Goal: Consume media (video, audio): Watch videos, listen to music or podcasts

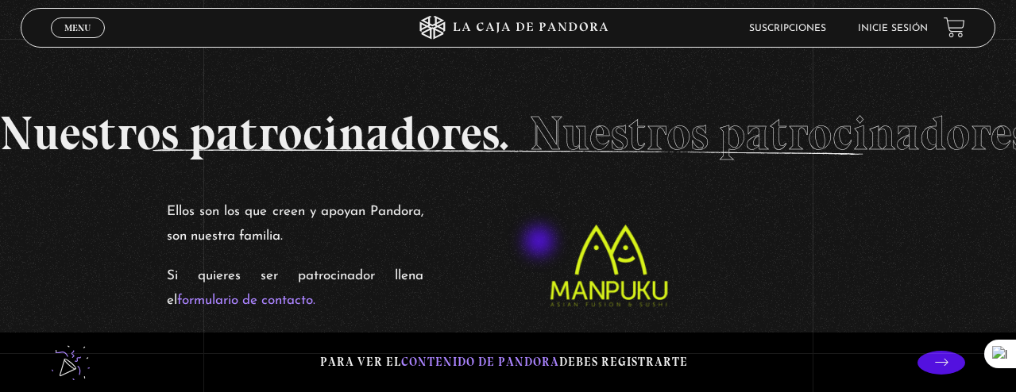
scroll to position [2263, 0]
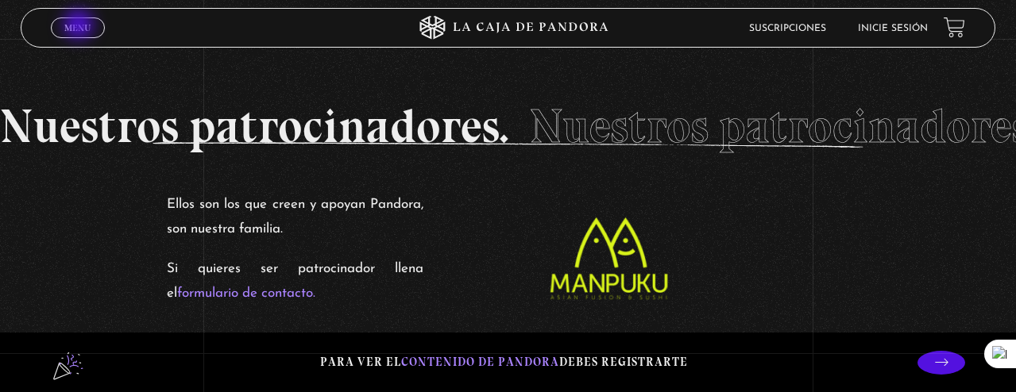
click at [80, 26] on span "Menu" at bounding box center [77, 28] width 26 height 10
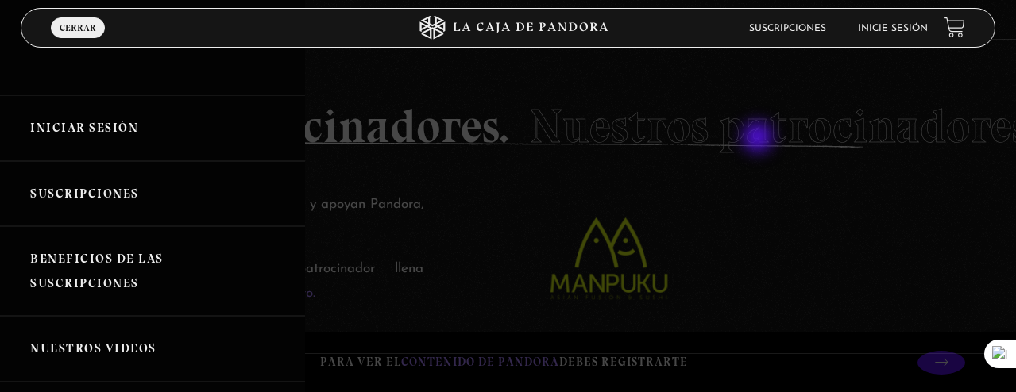
click at [759, 139] on div at bounding box center [508, 196] width 1016 height 392
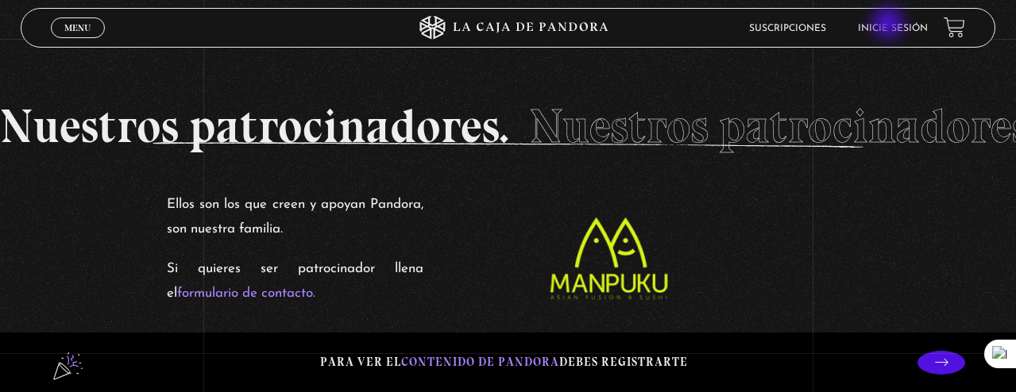
click at [850, 25] on link "Inicie sesión" at bounding box center [893, 29] width 70 height 10
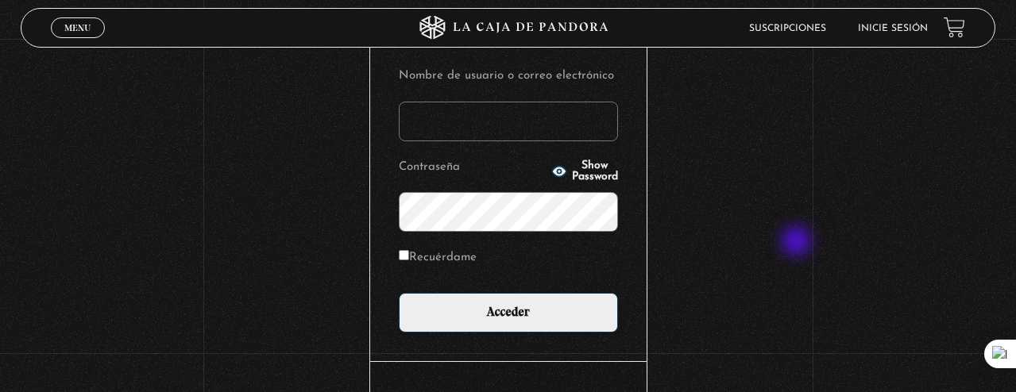
scroll to position [192, 0]
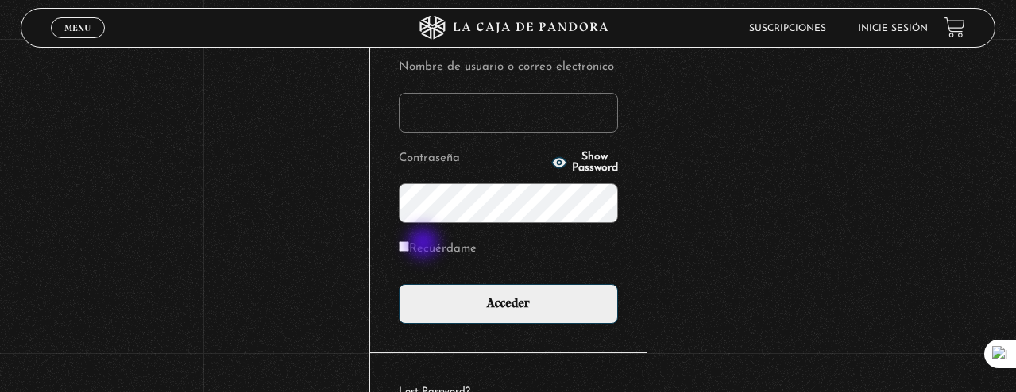
type input "racalvomoya01@gmail.com"
click at [424, 245] on label "Recuérdame" at bounding box center [438, 250] width 78 height 25
click at [409, 245] on input "Recuérdame" at bounding box center [404, 246] width 10 height 10
checkbox input "true"
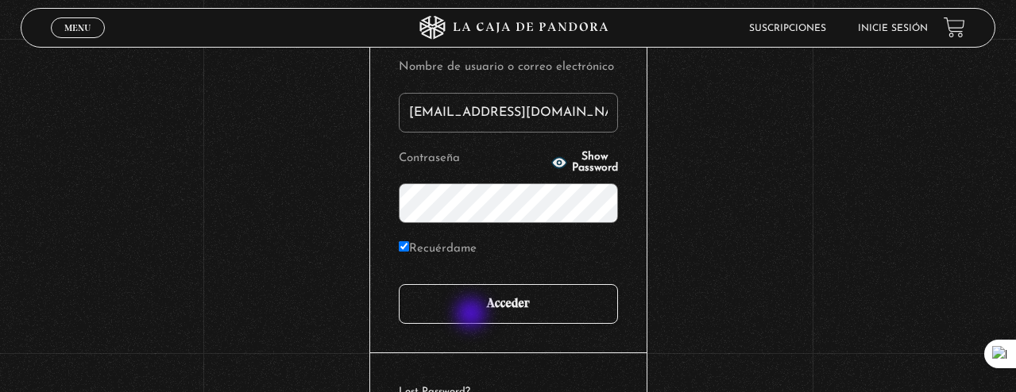
click at [473, 315] on input "Acceder" at bounding box center [508, 304] width 219 height 40
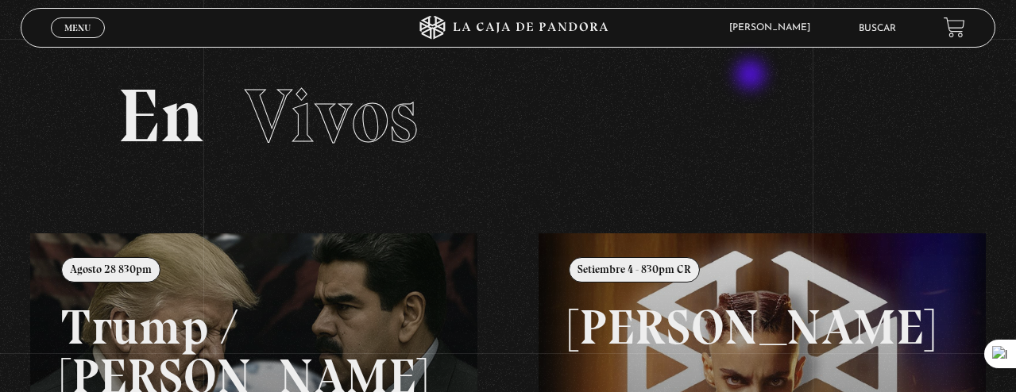
click at [752, 76] on section "En Vivos" at bounding box center [508, 136] width 1016 height 195
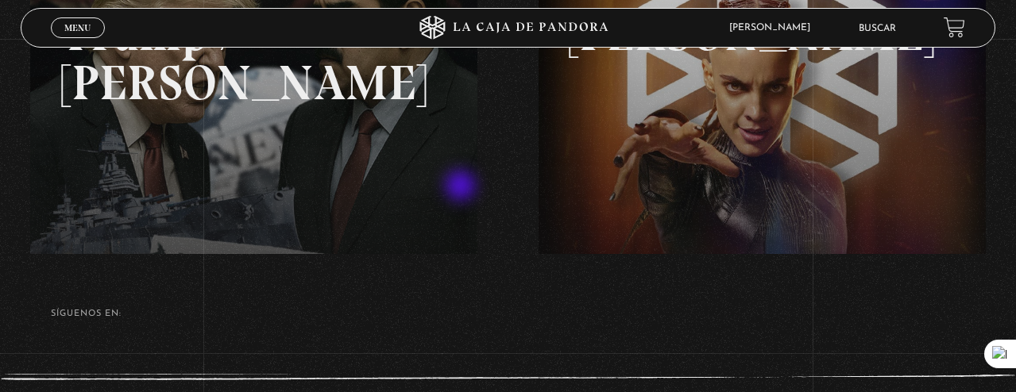
scroll to position [379, 0]
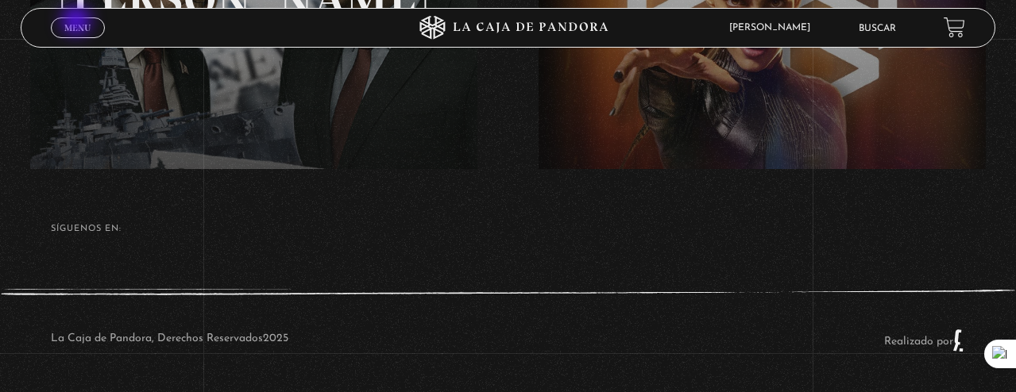
click at [78, 23] on span "Menu" at bounding box center [77, 28] width 26 height 10
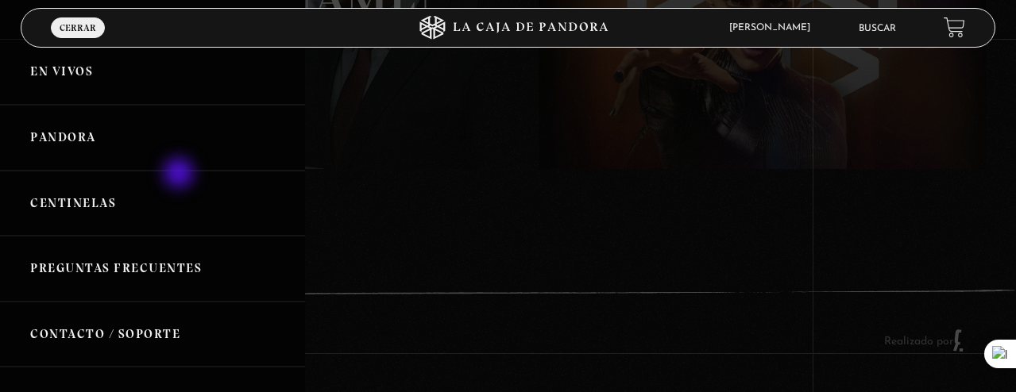
scroll to position [2, 0]
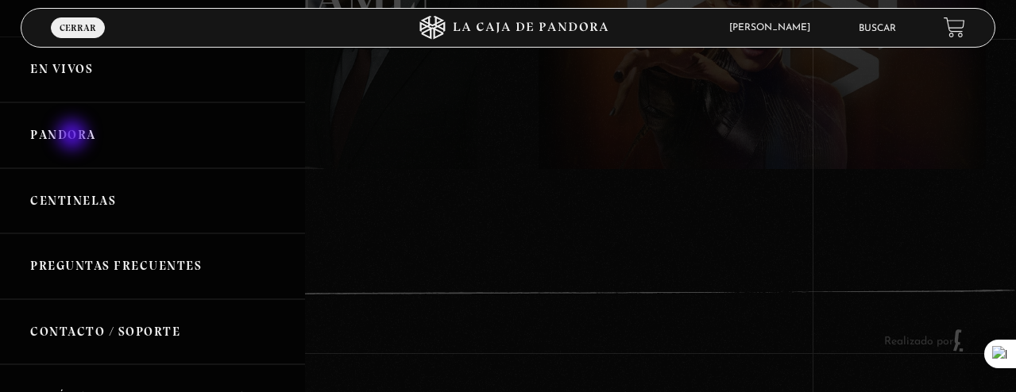
click at [74, 137] on link "Pandora" at bounding box center [152, 135] width 305 height 66
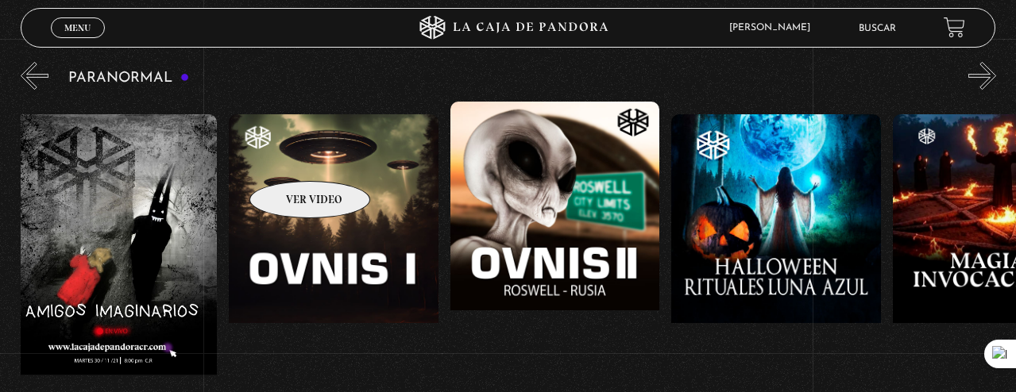
scroll to position [1613, 0]
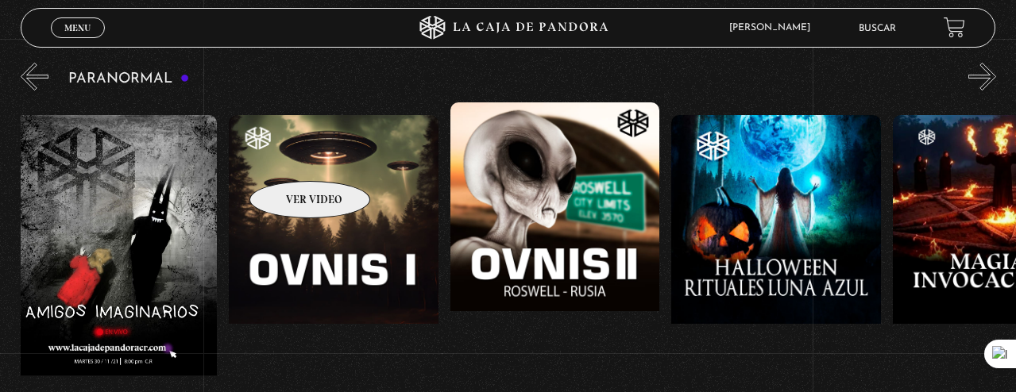
click at [289, 157] on figure at bounding box center [333, 258] width 209 height 286
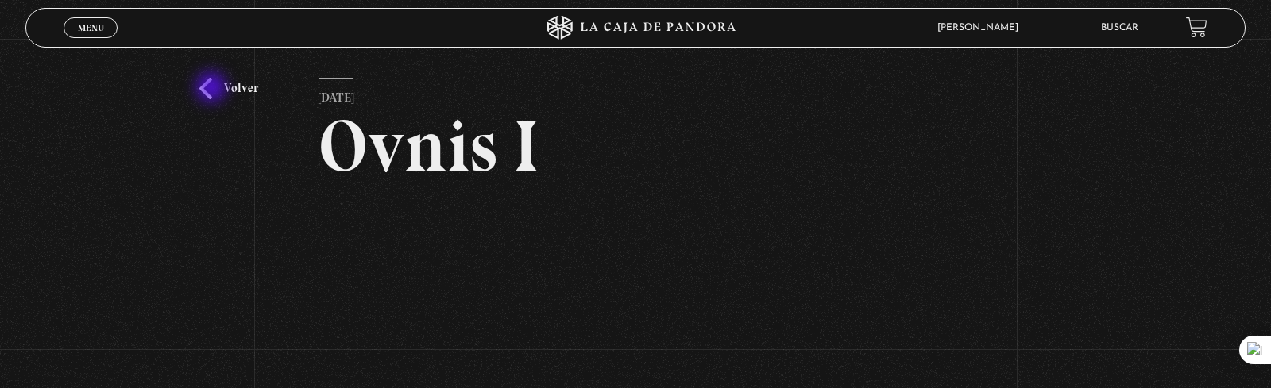
click at [213, 89] on link "Volver" at bounding box center [228, 88] width 59 height 21
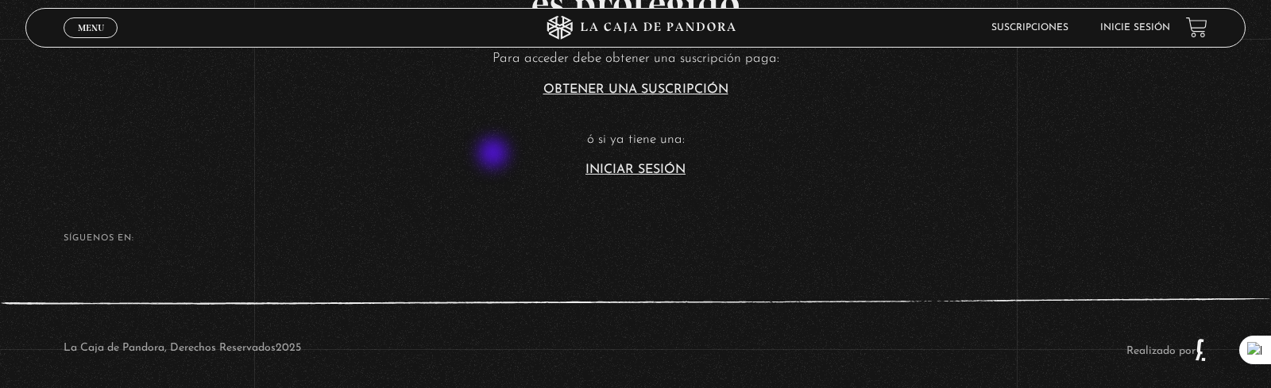
scroll to position [392, 0]
click at [652, 168] on link "Iniciar Sesión" at bounding box center [635, 168] width 100 height 13
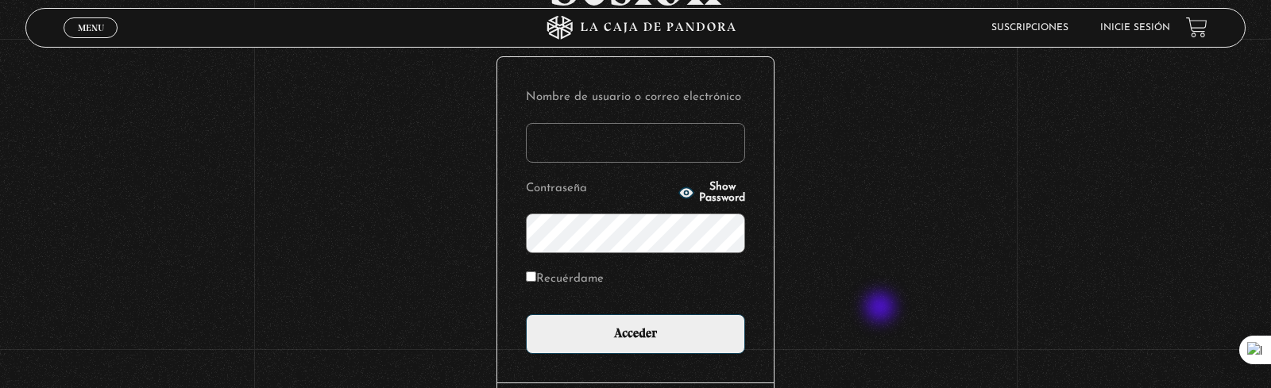
scroll to position [156, 0]
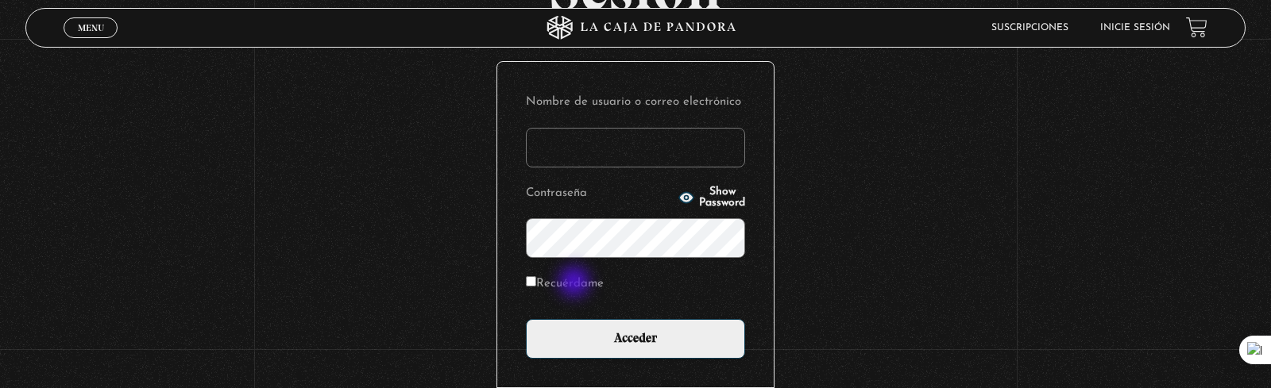
type input "racalvomoya01@gmail.com"
drag, startPoint x: 576, startPoint y: 284, endPoint x: 597, endPoint y: 312, distance: 35.7
click at [576, 284] on label "Recuérdame" at bounding box center [565, 284] width 78 height 25
click at [536, 284] on input "Recuérdame" at bounding box center [531, 281] width 10 height 10
checkbox input "true"
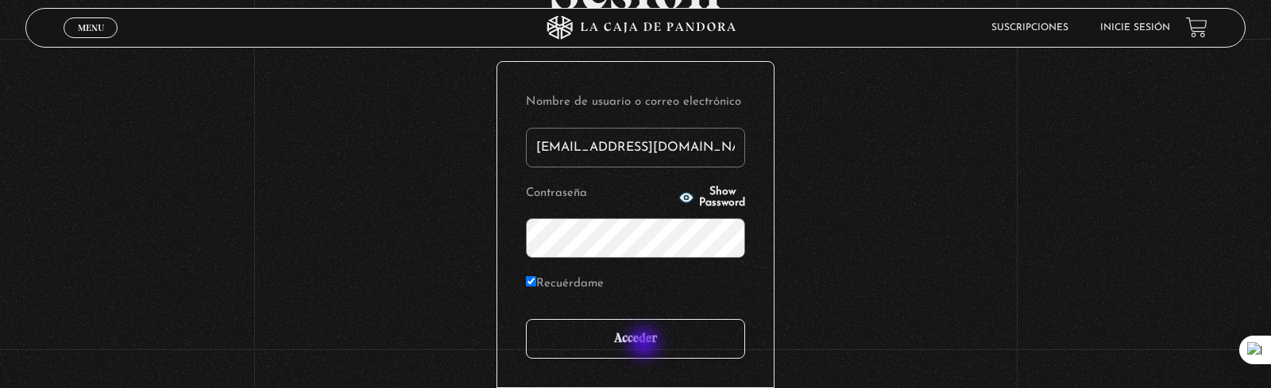
click at [646, 345] on input "Acceder" at bounding box center [635, 339] width 219 height 40
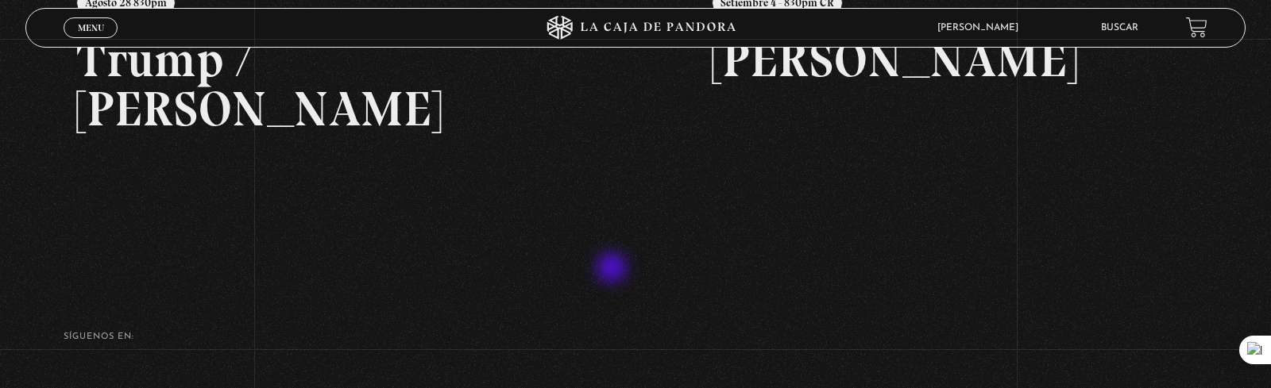
scroll to position [379, 0]
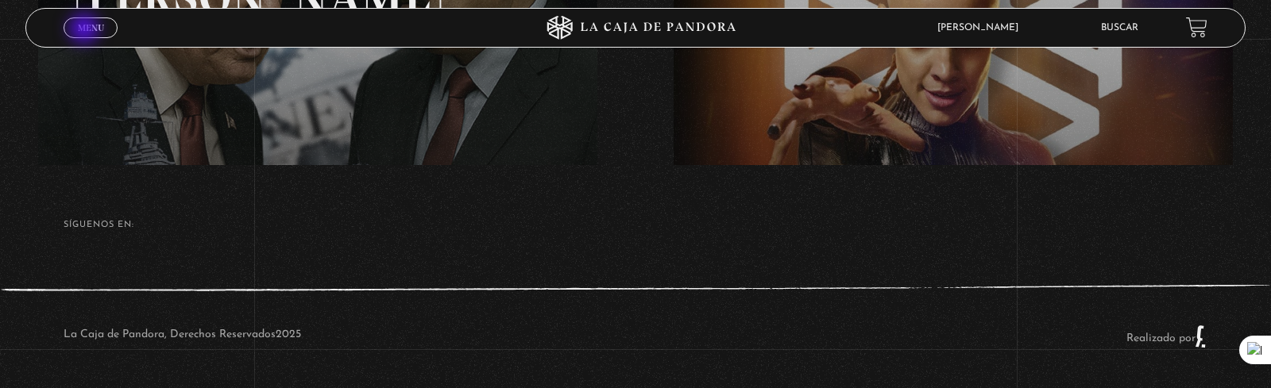
click at [86, 30] on span "Menu" at bounding box center [91, 28] width 26 height 10
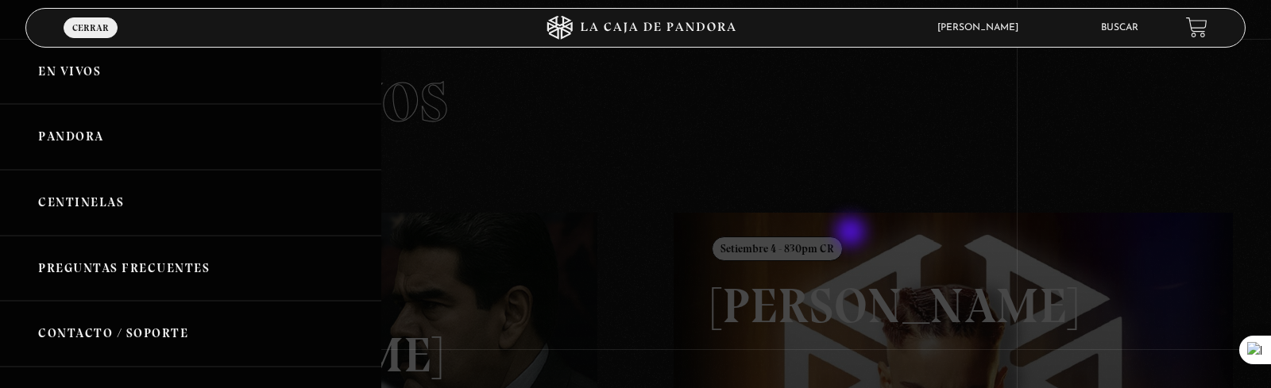
scroll to position [0, 0]
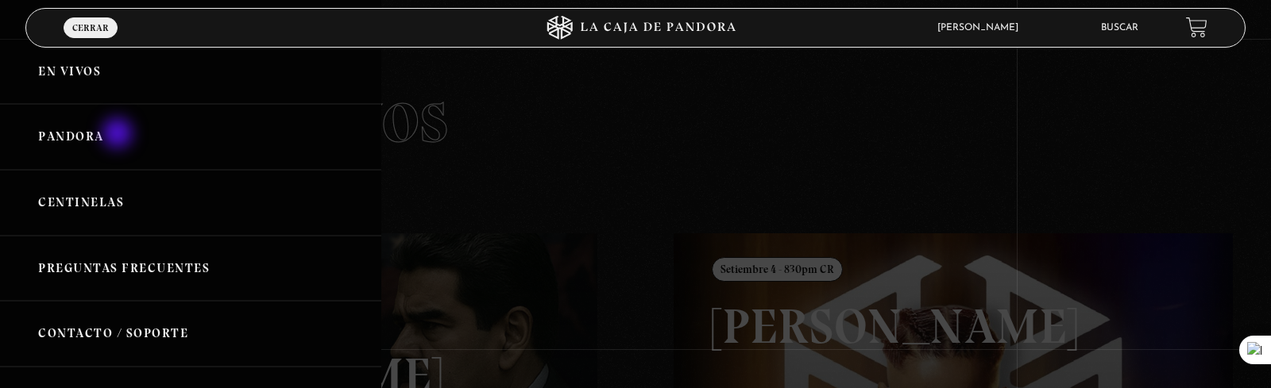
click at [119, 135] on link "Pandora" at bounding box center [190, 137] width 381 height 66
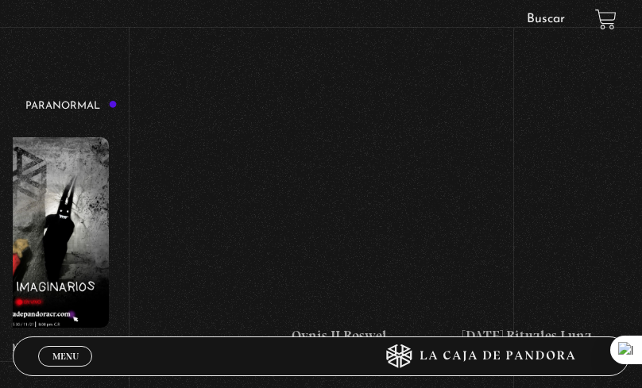
scroll to position [0, 918]
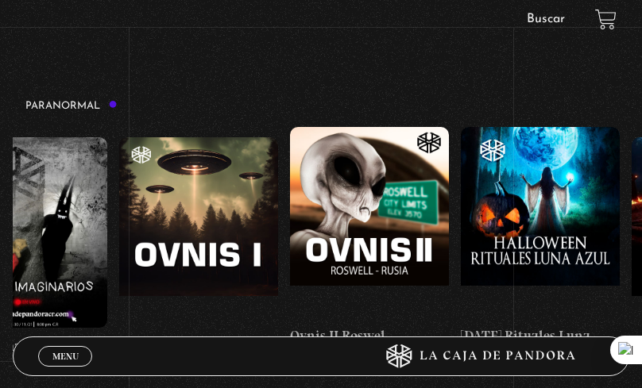
click at [377, 173] on figure at bounding box center [369, 222] width 159 height 191
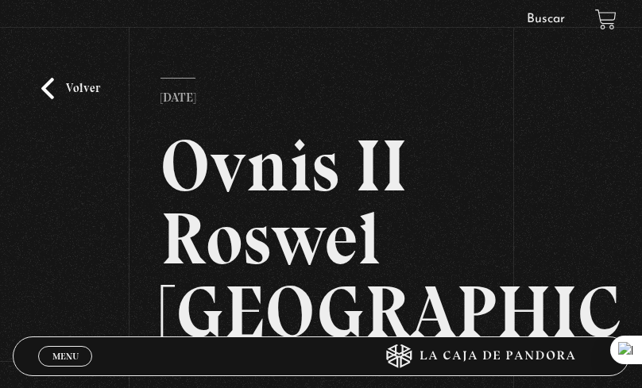
click at [53, 94] on link "Volver" at bounding box center [70, 88] width 59 height 21
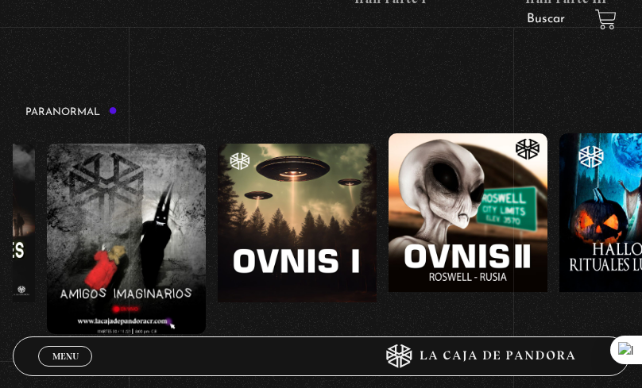
scroll to position [0, 821]
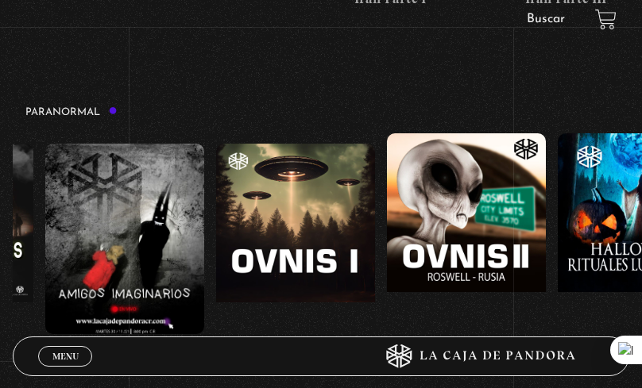
click at [268, 199] on figure at bounding box center [295, 239] width 159 height 191
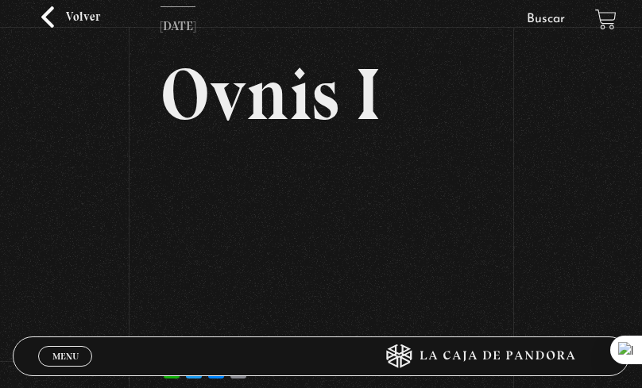
scroll to position [71, 0]
click at [50, 17] on link "Volver" at bounding box center [70, 17] width 59 height 21
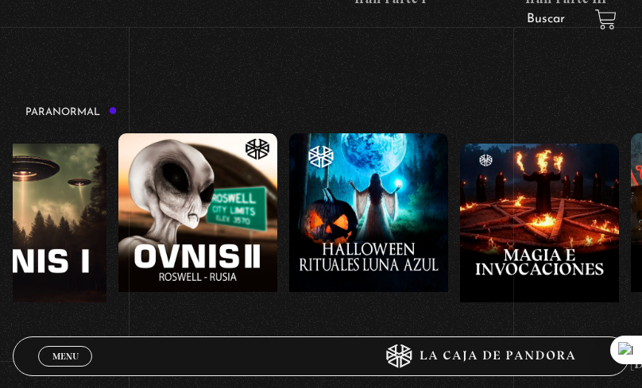
scroll to position [1293, 0]
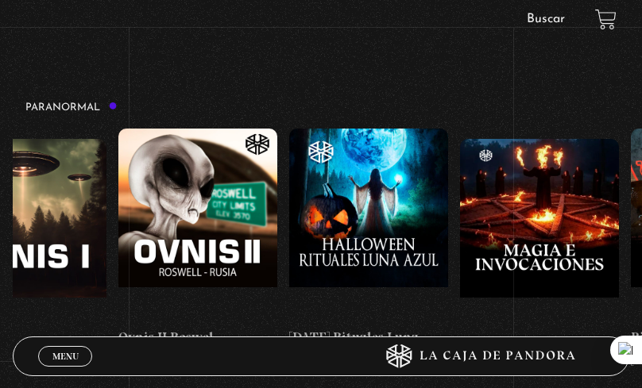
click at [208, 167] on figure at bounding box center [197, 224] width 159 height 191
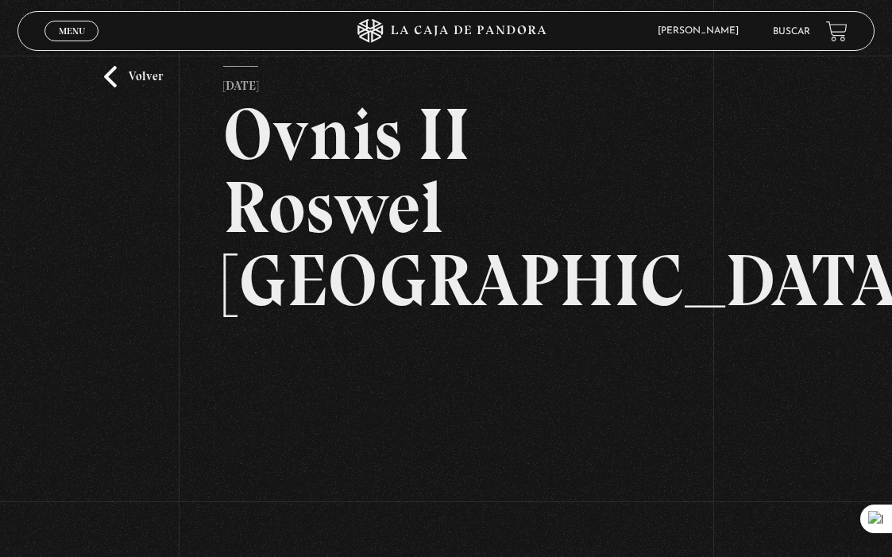
scroll to position [48, 0]
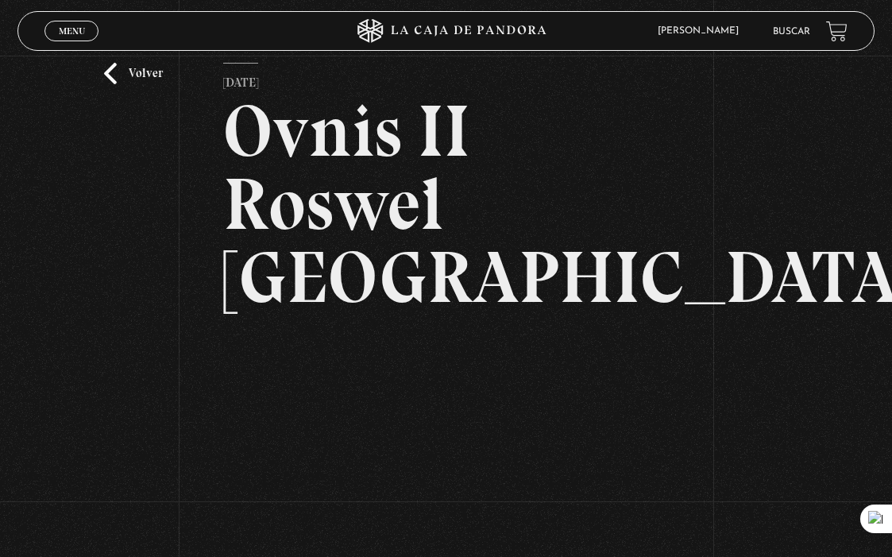
click at [119, 81] on link "Volver" at bounding box center [133, 73] width 59 height 21
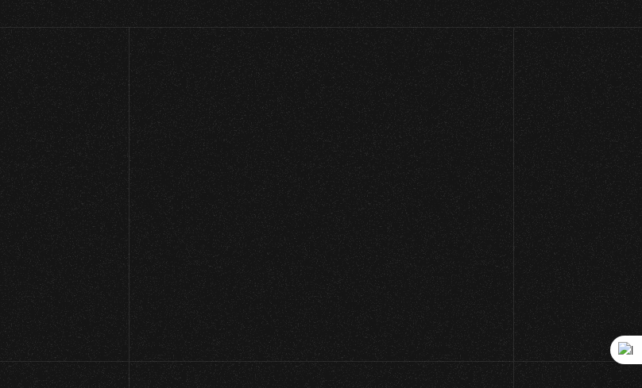
scroll to position [323, 0]
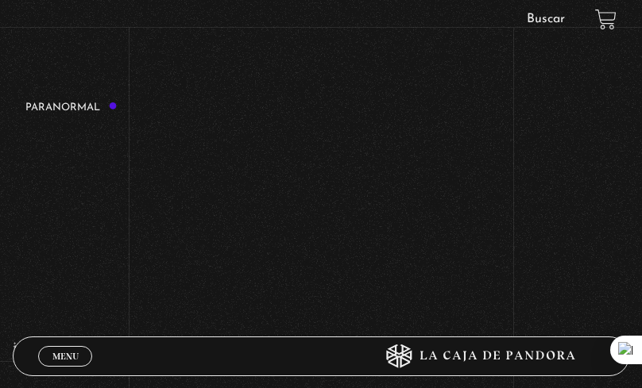
scroll to position [0, 382]
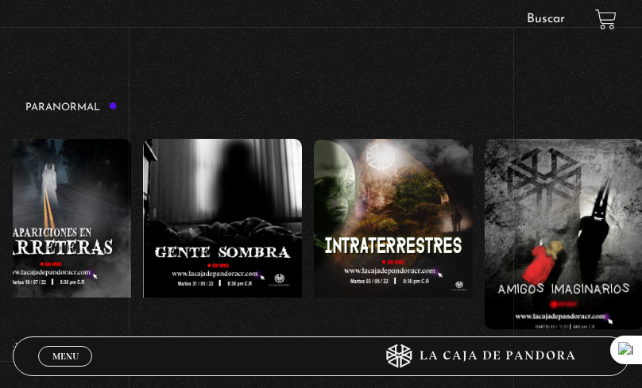
click at [408, 182] on figure at bounding box center [393, 234] width 159 height 191
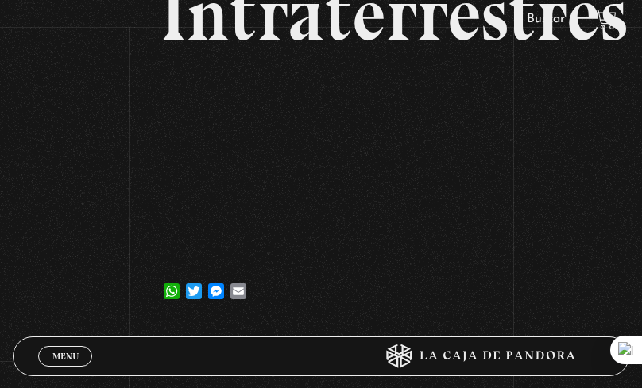
scroll to position [127, 0]
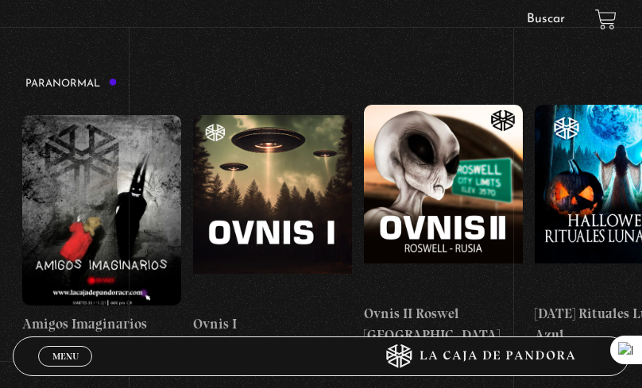
scroll to position [0, 847]
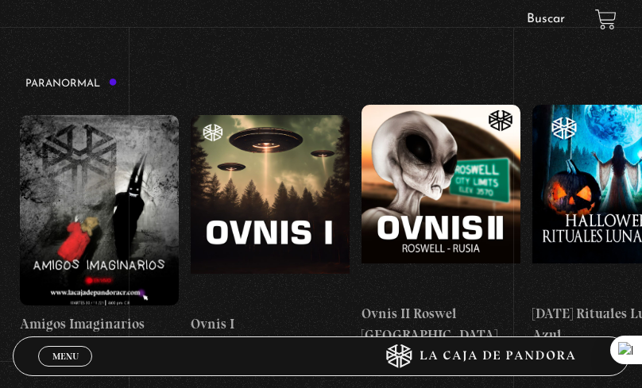
click at [212, 314] on h4 "Ovnis I" at bounding box center [270, 324] width 159 height 21
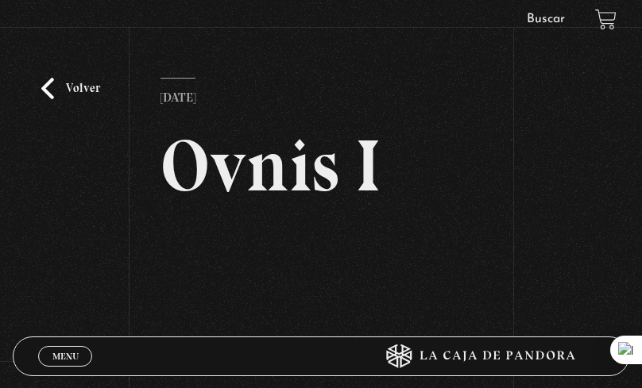
click at [56, 89] on link "Volver" at bounding box center [70, 88] width 59 height 21
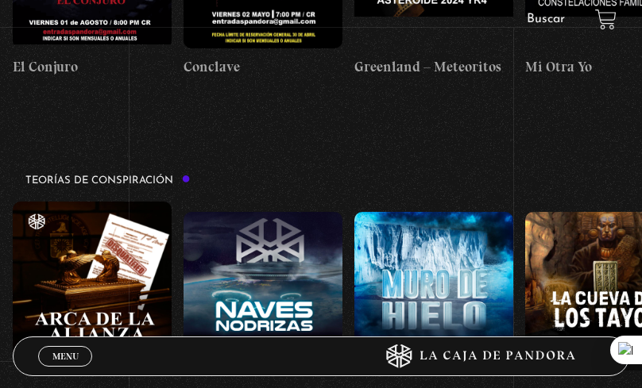
click at [244, 212] on figure at bounding box center [262, 307] width 159 height 191
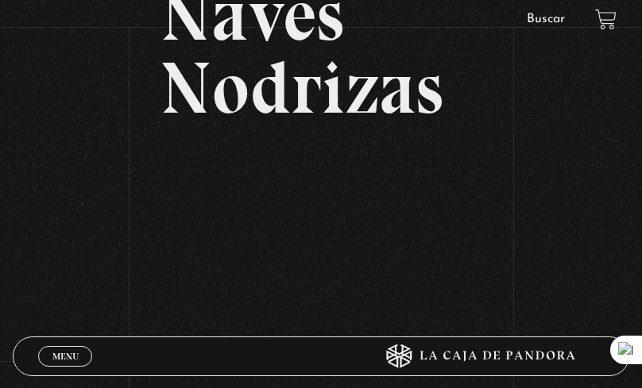
scroll to position [153, 0]
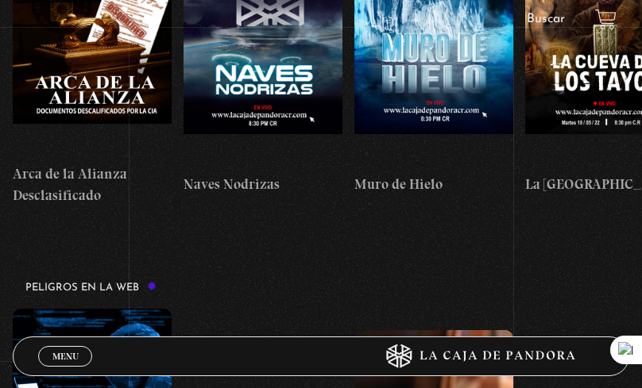
scroll to position [2905, 0]
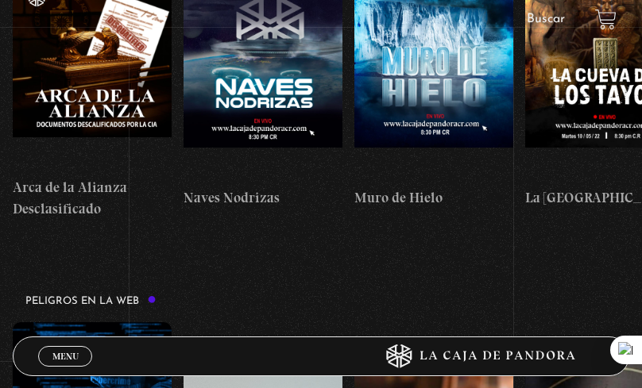
click at [543, 15] on link "Buscar" at bounding box center [546, 19] width 38 height 13
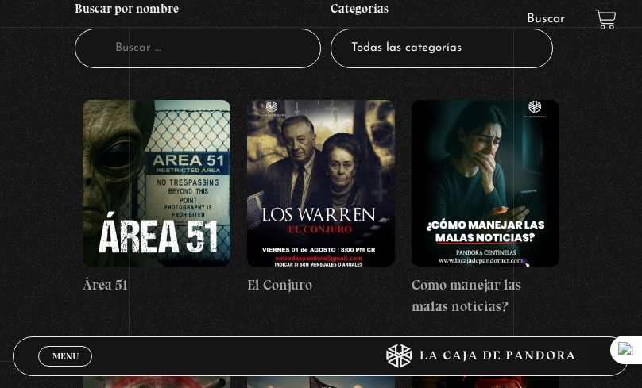
scroll to position [166, 0]
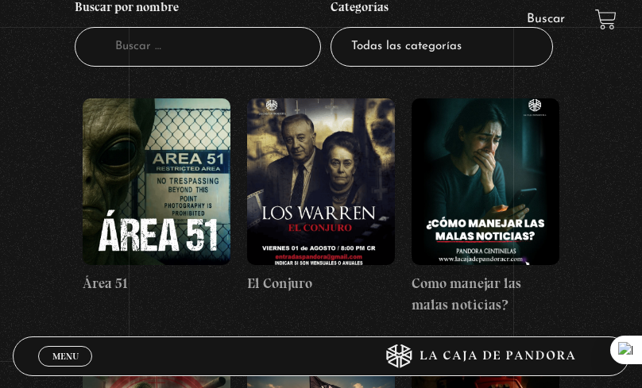
click at [392, 62] on select "Todas las categorías 11:11 Humanitario (1) Amo los Lunes (2) Análisis de series…" at bounding box center [441, 47] width 222 height 41
select select "paranormal"
click at [330, 27] on select "Todas las categorías 11:11 Humanitario (1) Amo los Lunes (2) Análisis de series…" at bounding box center [441, 47] width 222 height 41
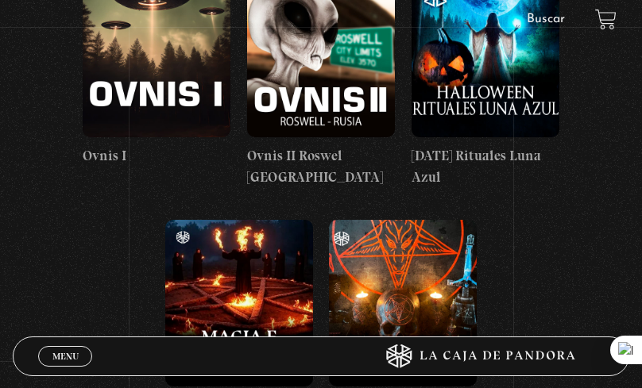
scroll to position [766, 0]
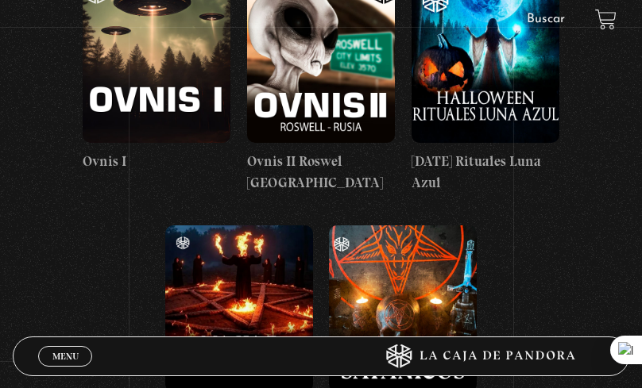
click at [308, 72] on figure at bounding box center [321, 59] width 148 height 167
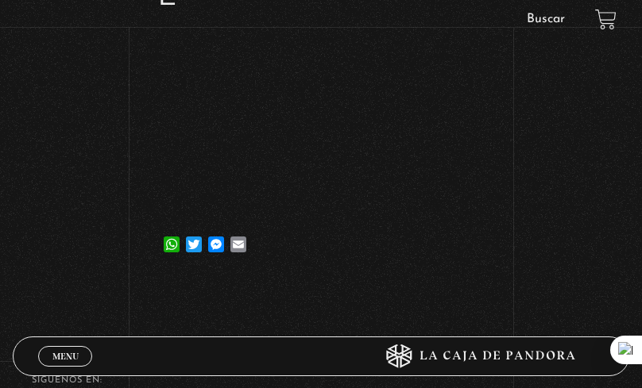
scroll to position [342, 0]
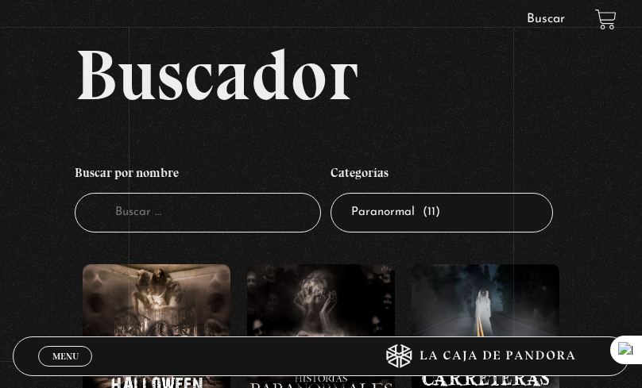
click at [140, 210] on input "Buscador" at bounding box center [198, 213] width 246 height 41
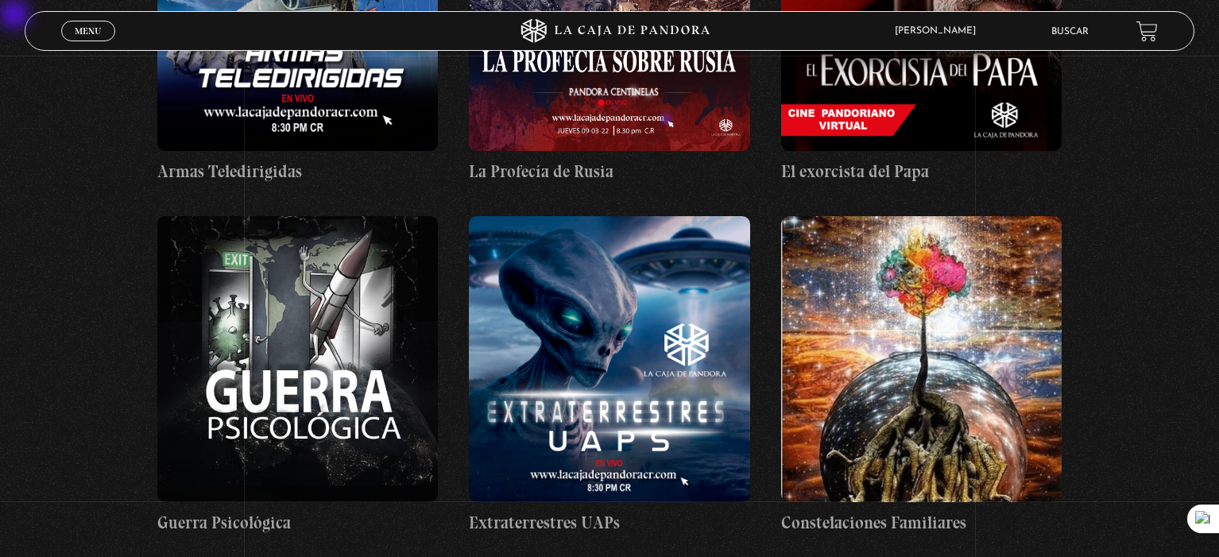
scroll to position [16906, 0]
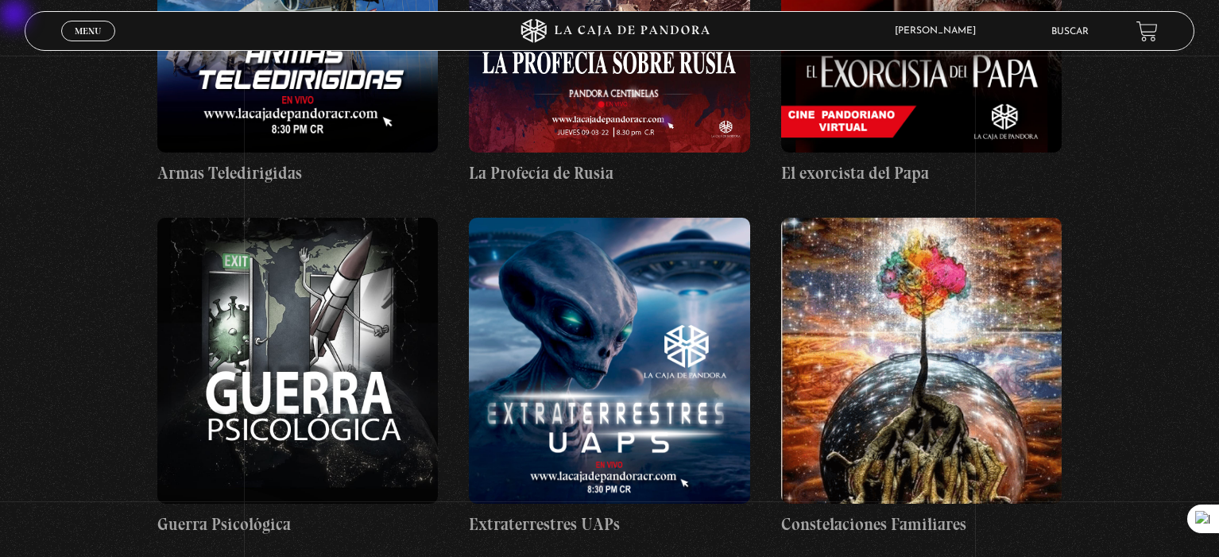
click at [640, 218] on figure at bounding box center [609, 361] width 280 height 286
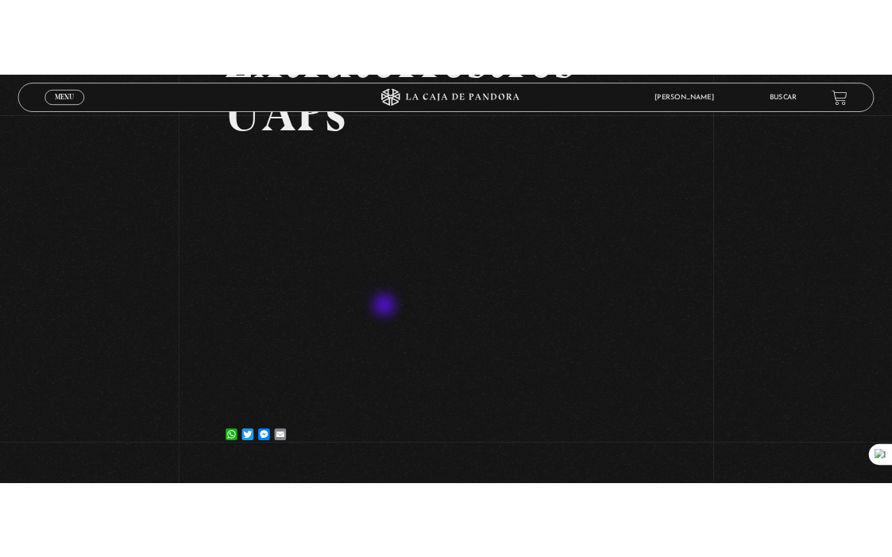
scroll to position [199, 0]
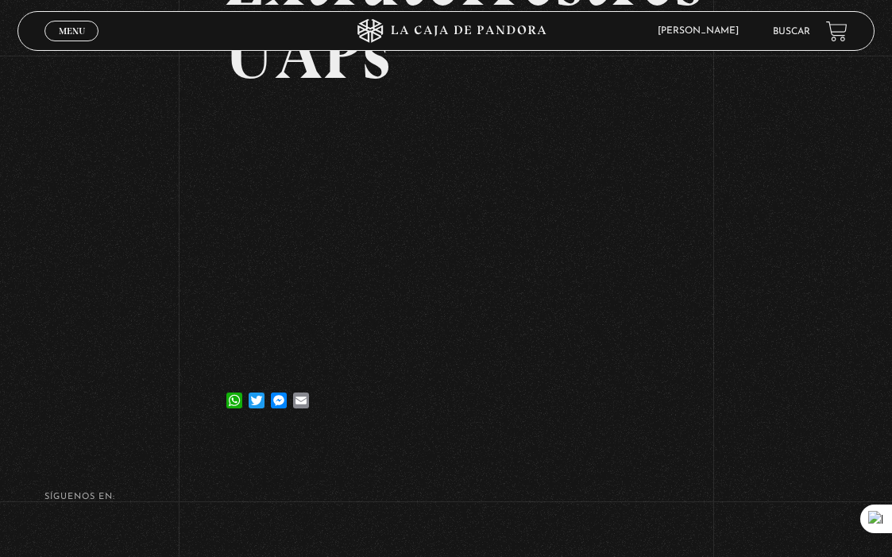
drag, startPoint x: 809, startPoint y: 334, endPoint x: 837, endPoint y: 334, distance: 28.6
click at [837, 334] on div "Volver 15 agosto, 2023 Extraterrestres UAPs WhatsApp Twitter Messenger Email" at bounding box center [446, 146] width 892 height 581
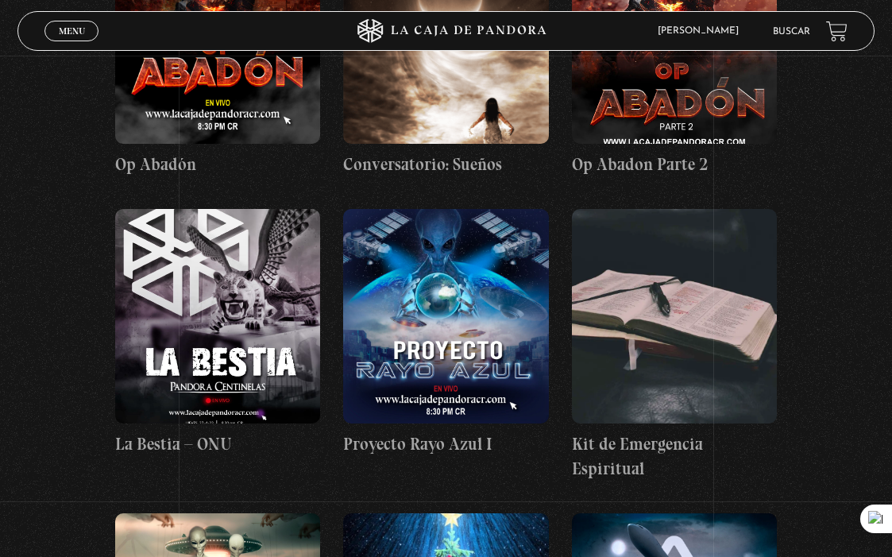
scroll to position [14659, 0]
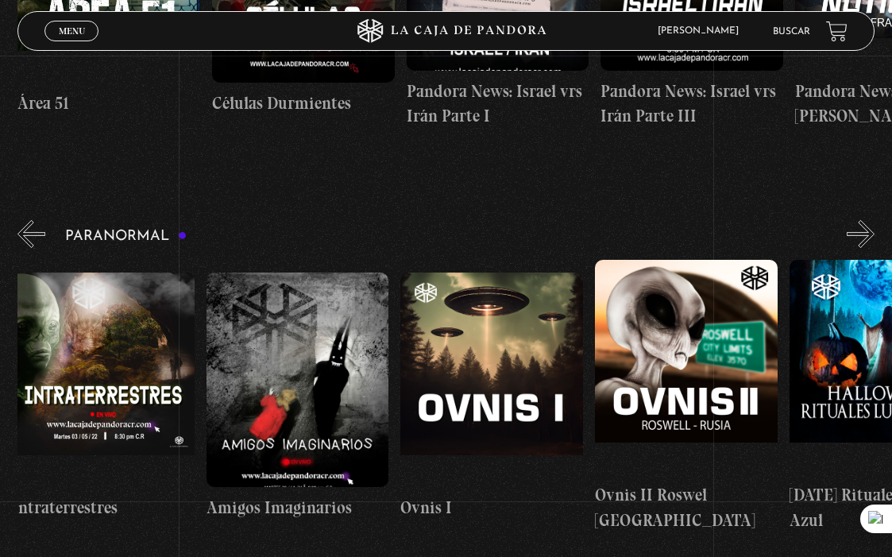
scroll to position [0, 786]
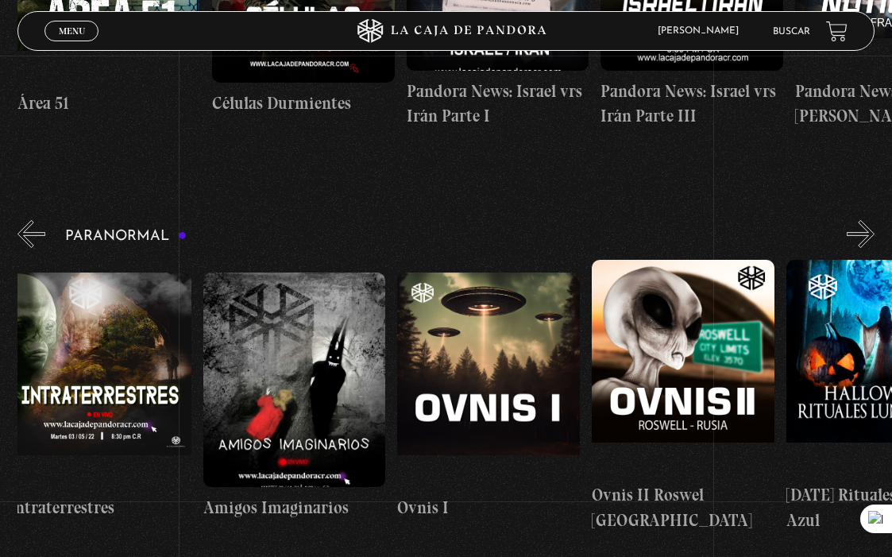
click at [542, 323] on figure at bounding box center [488, 379] width 183 height 214
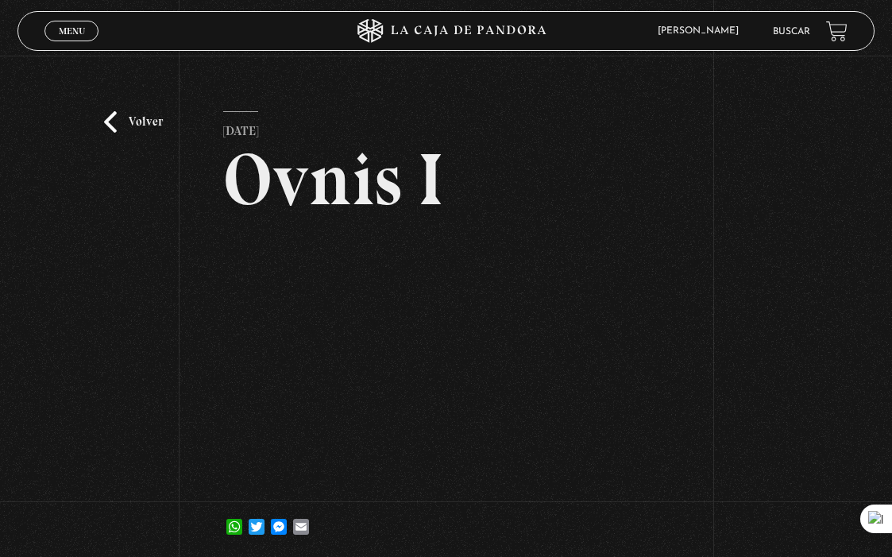
click at [117, 125] on link "Volver" at bounding box center [133, 121] width 59 height 21
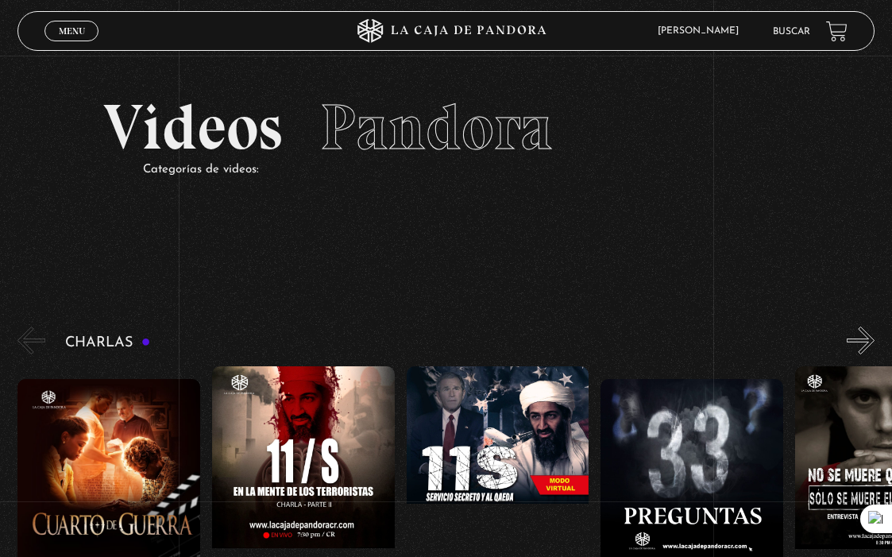
click at [794, 37] on li "Buscar" at bounding box center [791, 31] width 37 height 21
click at [796, 28] on link "Buscar" at bounding box center [791, 32] width 37 height 10
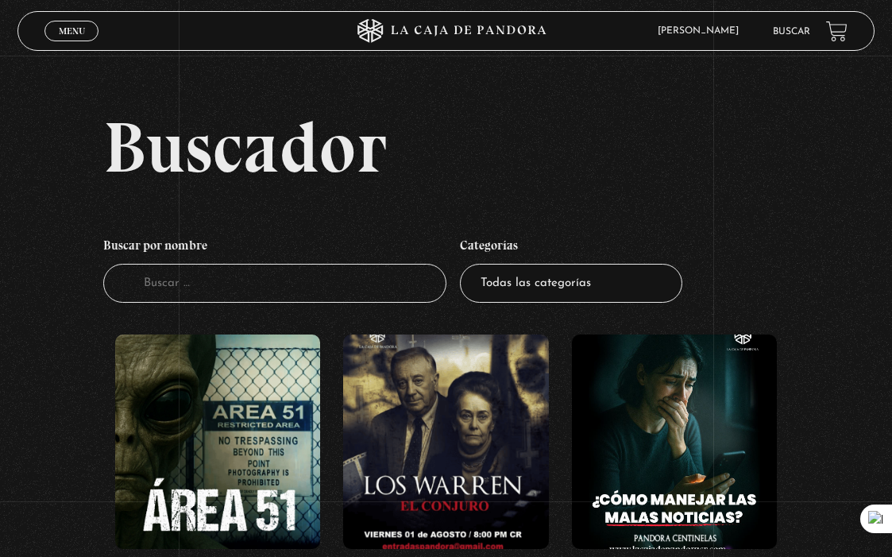
click at [248, 276] on input "Buscador" at bounding box center [274, 283] width 342 height 39
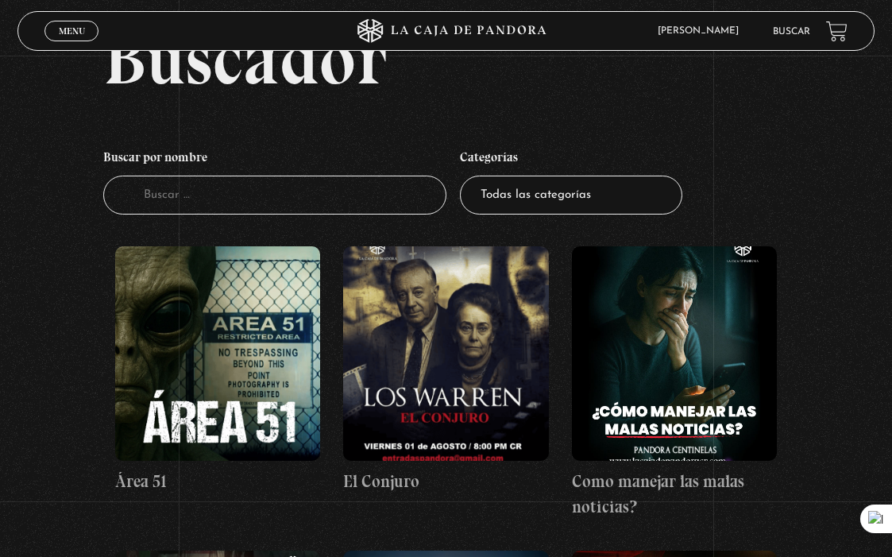
scroll to position [93, 0]
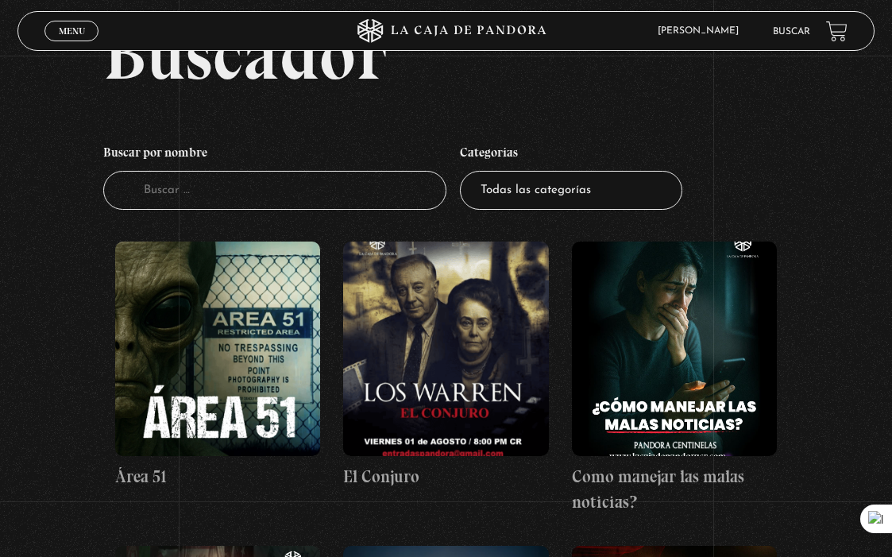
click at [249, 317] on figure at bounding box center [218, 348] width 206 height 214
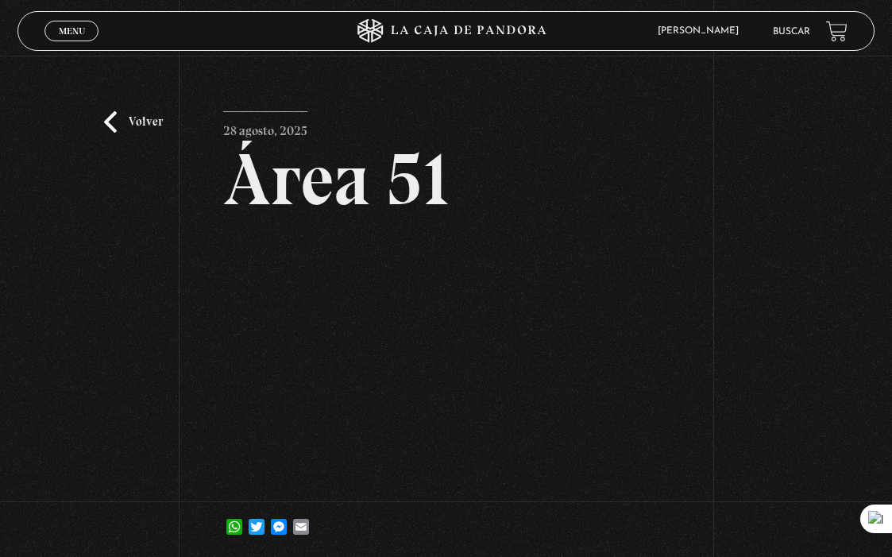
click at [775, 34] on link "Buscar" at bounding box center [791, 32] width 37 height 10
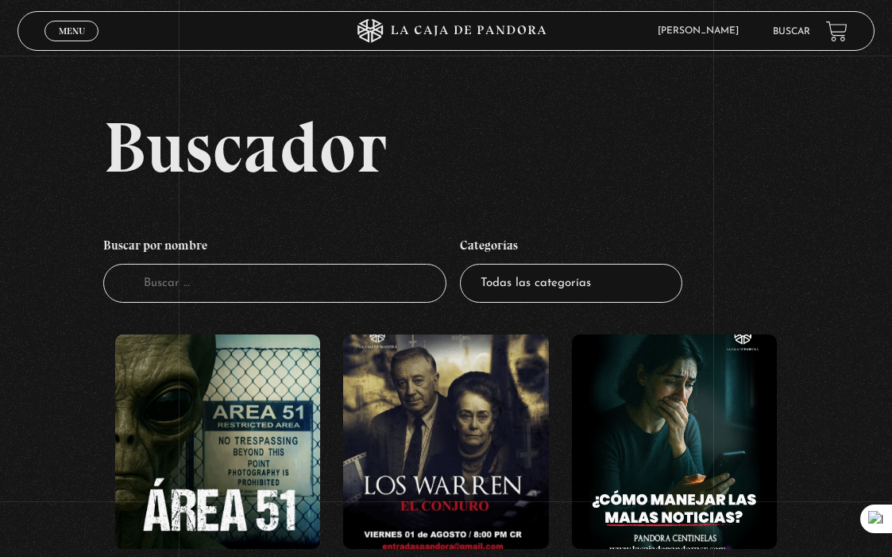
click at [238, 272] on input "Buscador" at bounding box center [274, 283] width 342 height 39
type input "area 51"
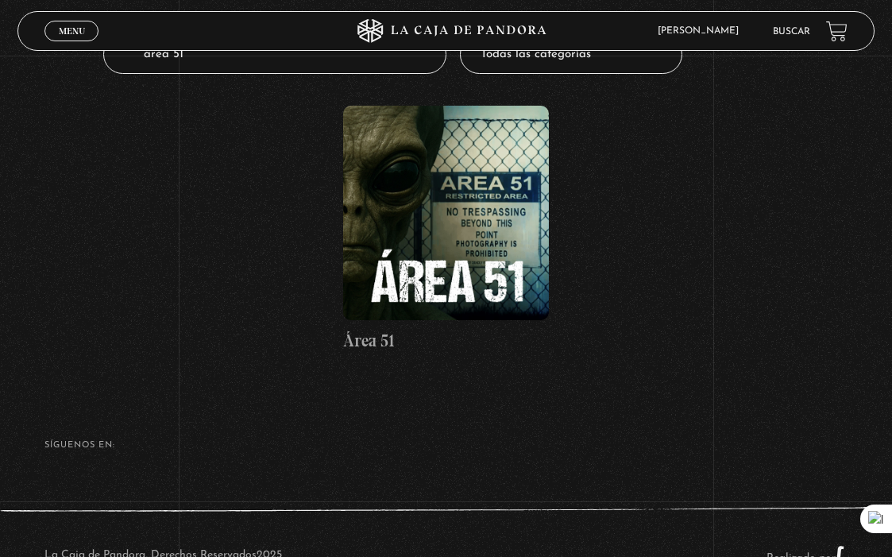
scroll to position [230, 0]
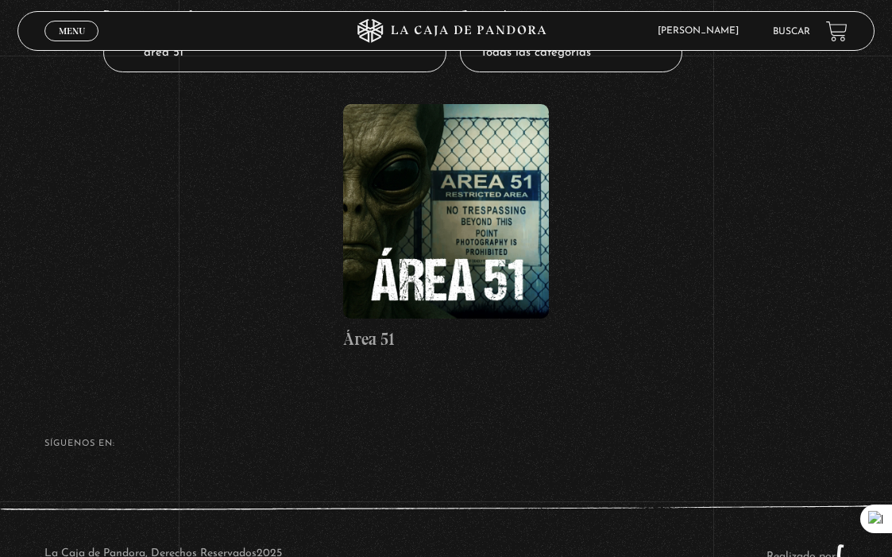
click at [461, 221] on figure at bounding box center [446, 211] width 206 height 214
